Goal: Find specific page/section: Find specific page/section

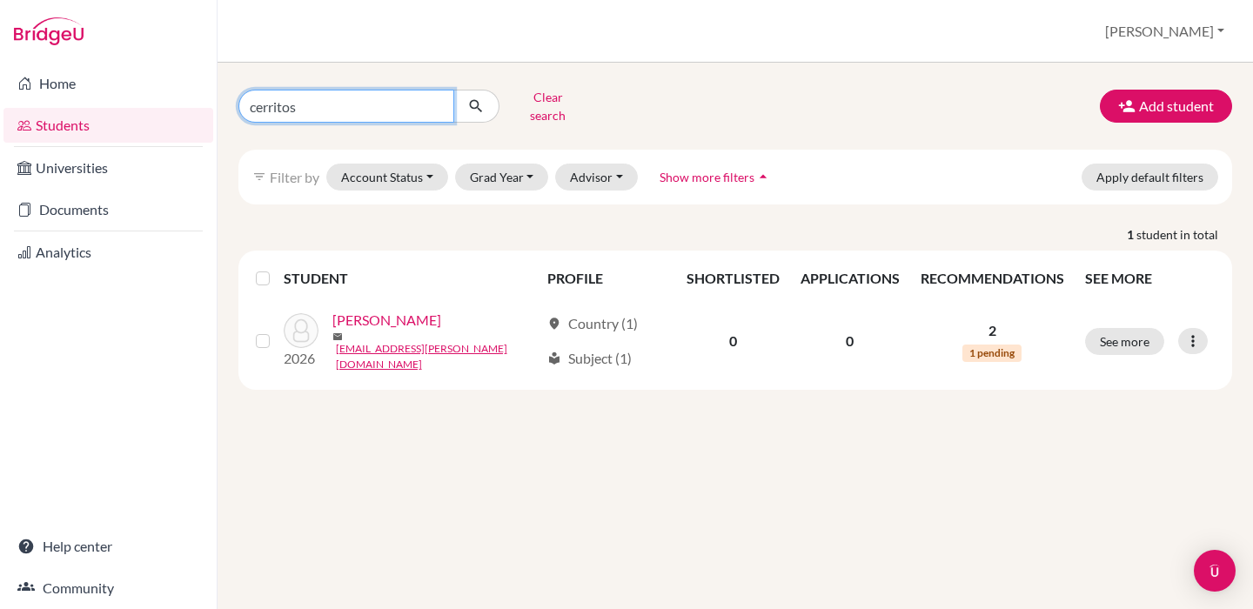
click at [434, 101] on input "cerritos" at bounding box center [346, 106] width 216 height 33
type input "[PERSON_NAME]"
click at [476, 100] on button "submit" at bounding box center [476, 106] width 46 height 33
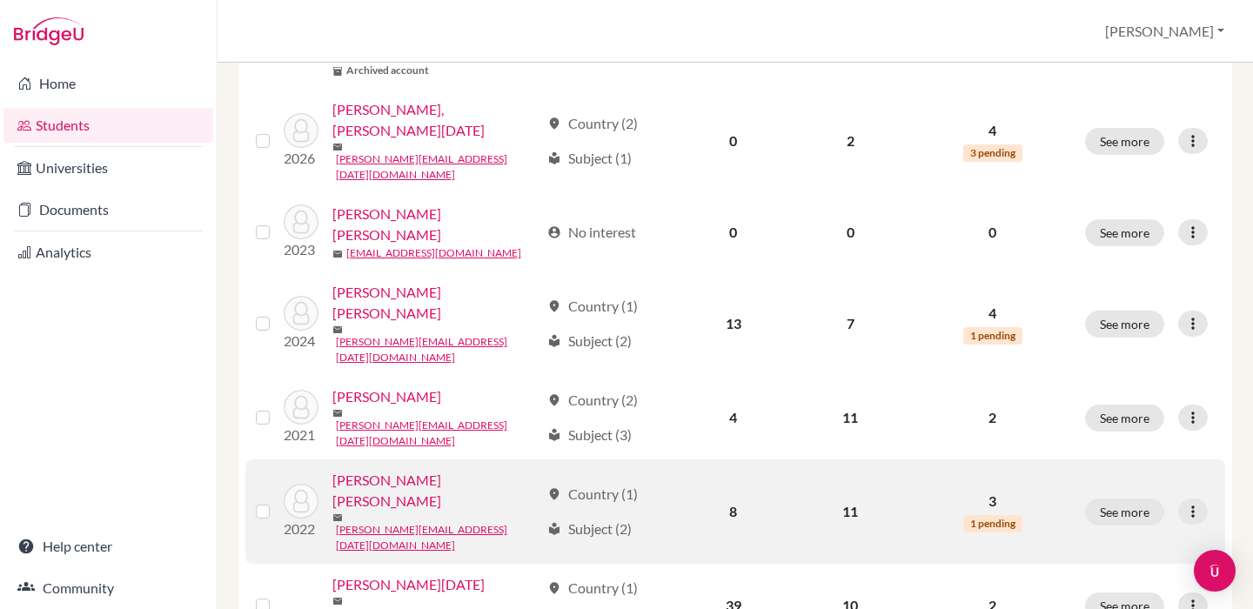
scroll to position [1188, 0]
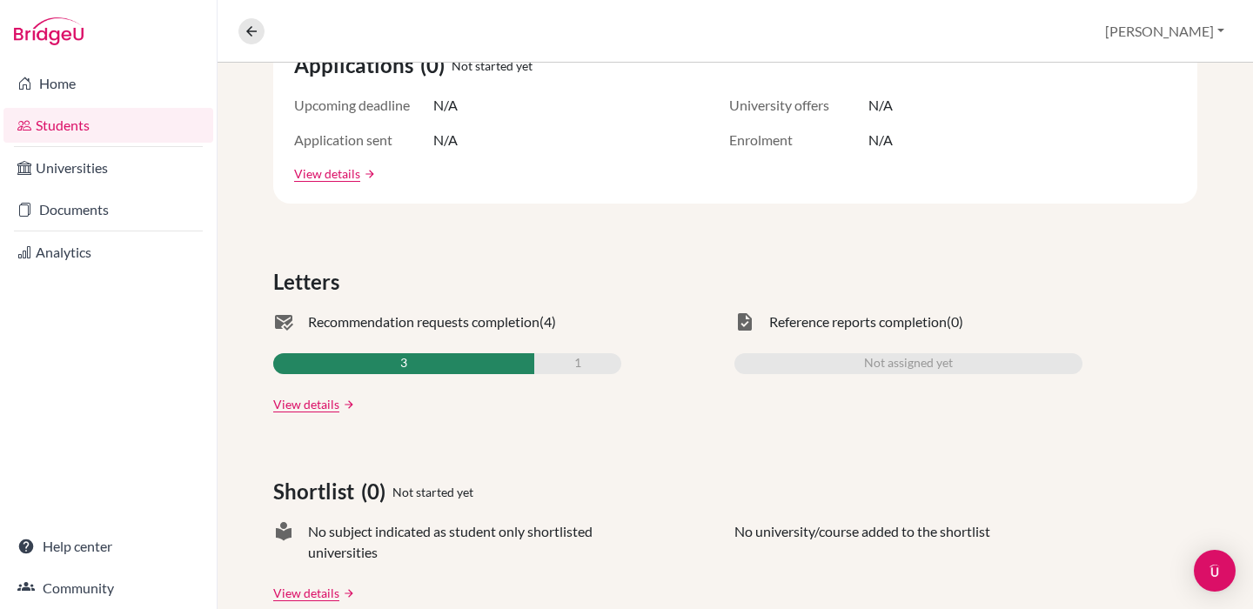
scroll to position [401, 0]
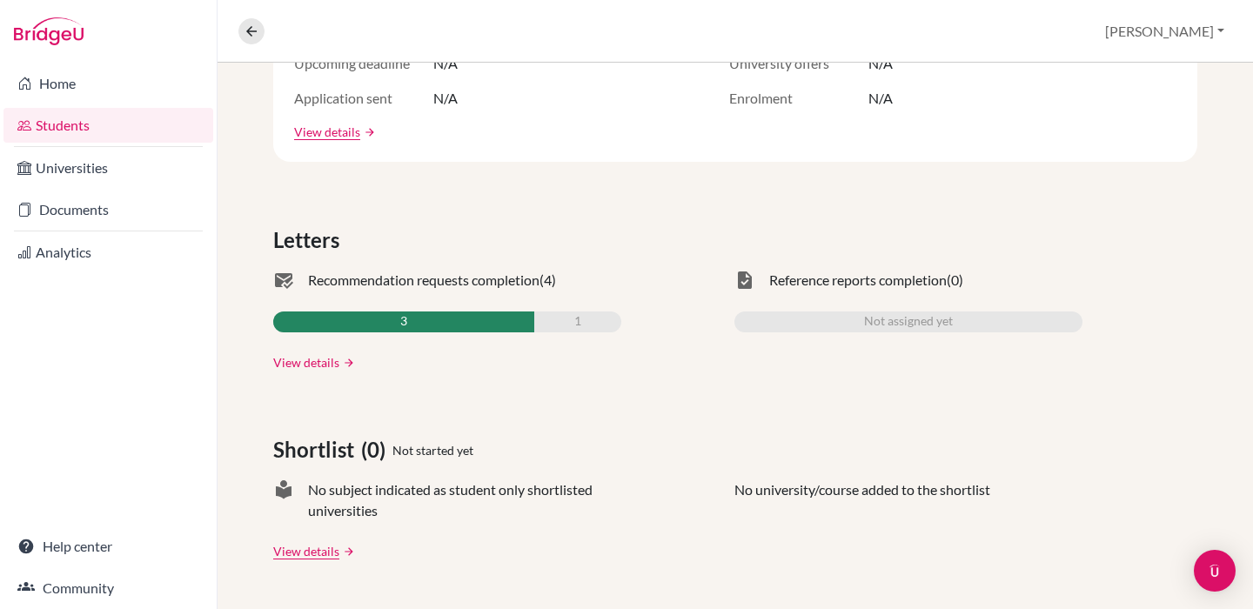
click at [317, 361] on link "View details" at bounding box center [306, 362] width 66 height 18
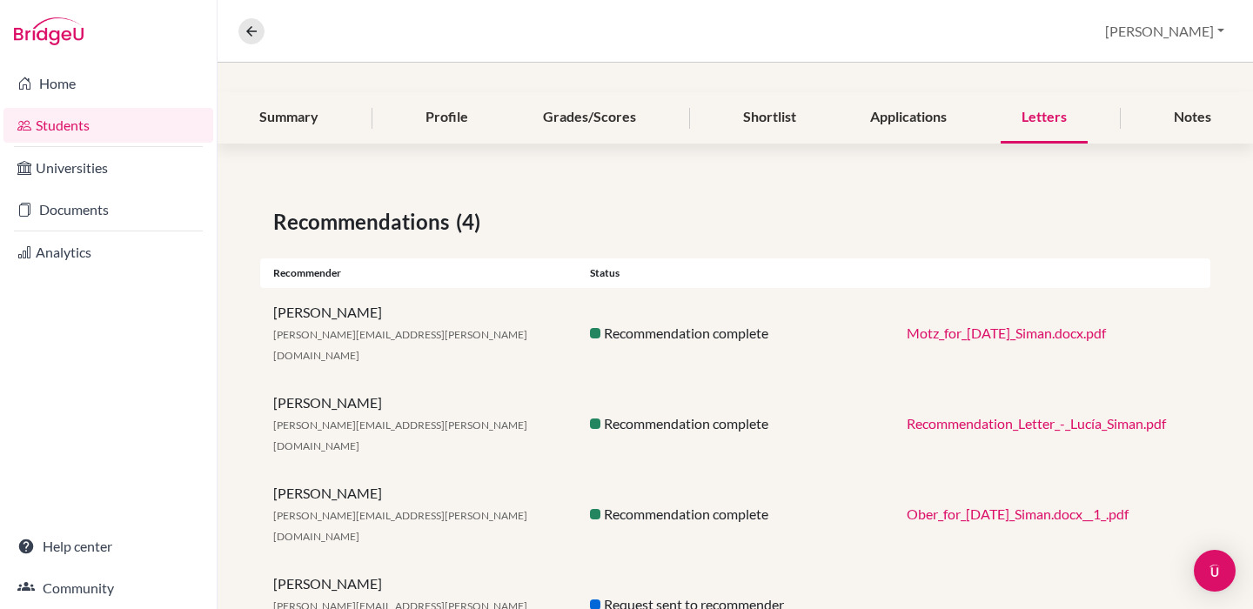
scroll to position [181, 0]
click at [245, 35] on icon at bounding box center [252, 31] width 16 height 16
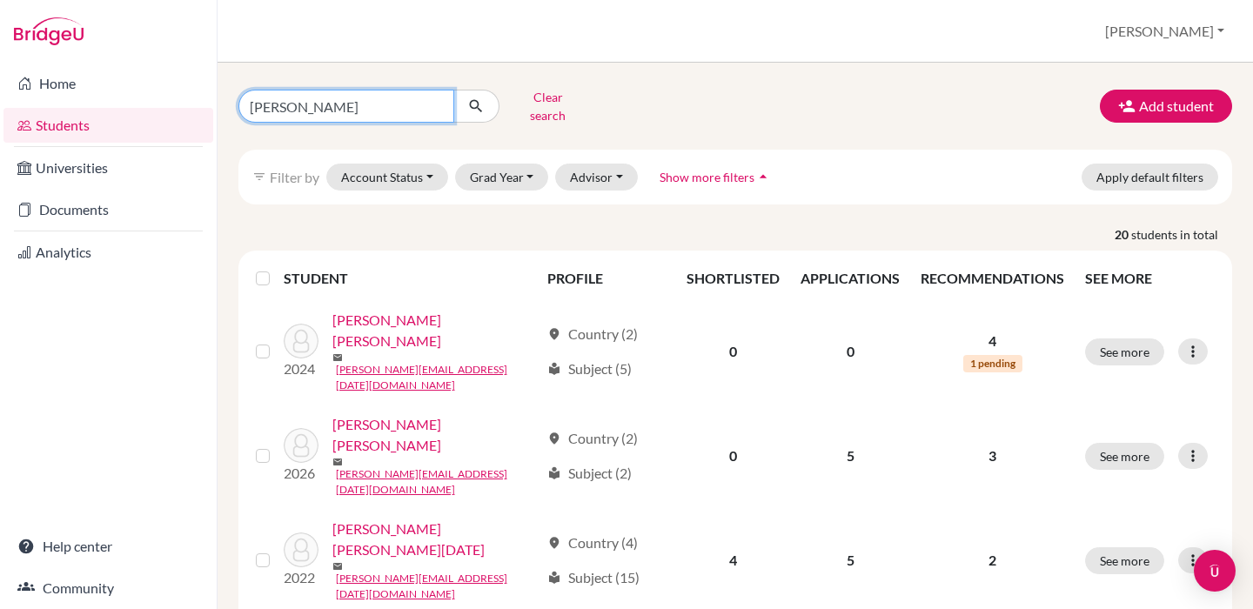
click at [430, 100] on input "[PERSON_NAME]" at bounding box center [346, 106] width 216 height 33
